Goal: Task Accomplishment & Management: Complete application form

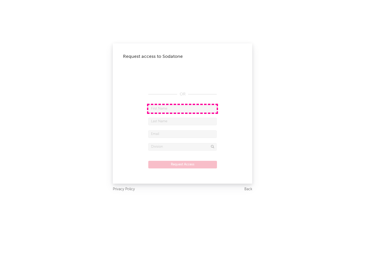
click at [183, 109] on input "text" at bounding box center [182, 109] width 68 height 8
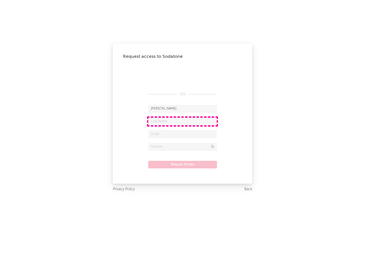
type input "[PERSON_NAME]"
click at [183, 121] on input "text" at bounding box center [182, 122] width 68 height 8
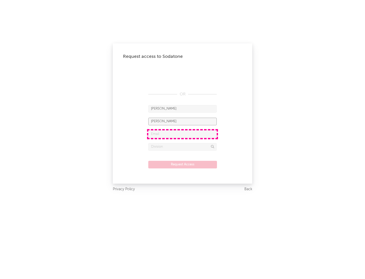
type input "[PERSON_NAME]"
click at [183, 134] on input "text" at bounding box center [182, 134] width 68 height 8
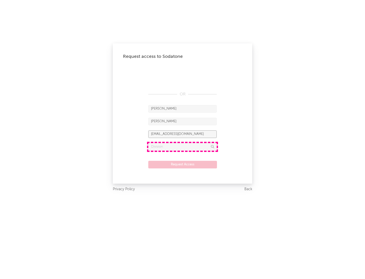
type input "[EMAIL_ADDRESS][DOMAIN_NAME]"
click at [183, 147] on input "text" at bounding box center [182, 147] width 68 height 8
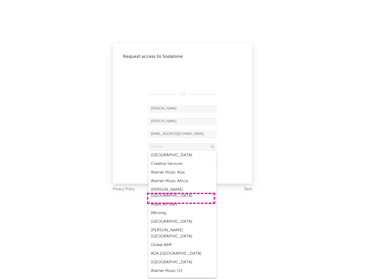
click at [181, 200] on div "Music All Stars" at bounding box center [182, 204] width 68 height 9
type input "Music All Stars"
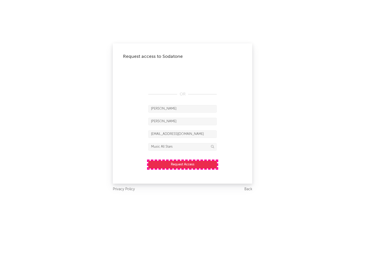
click at [183, 164] on button "Request Access" at bounding box center [182, 165] width 69 height 8
